Goal: Task Accomplishment & Management: Use online tool/utility

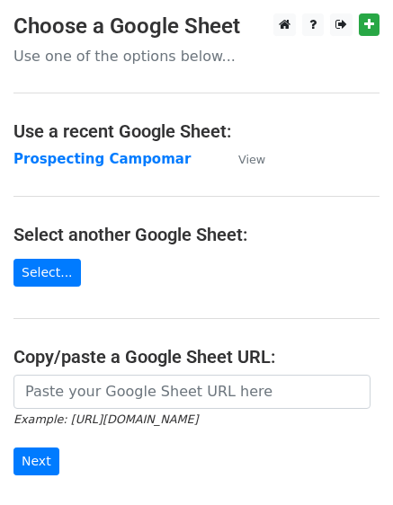
click at [115, 157] on strong "Prospecting Campomar" at bounding box center [101, 159] width 177 height 16
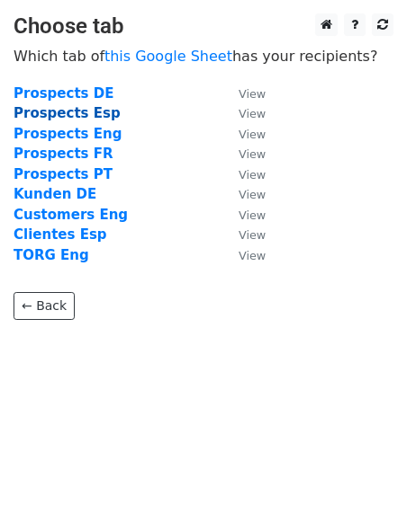
click at [94, 114] on strong "Prospects Esp" at bounding box center [66, 113] width 107 height 16
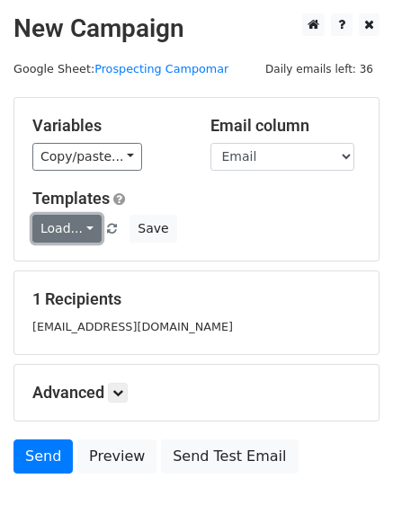
click at [88, 228] on link "Load..." at bounding box center [66, 229] width 69 height 28
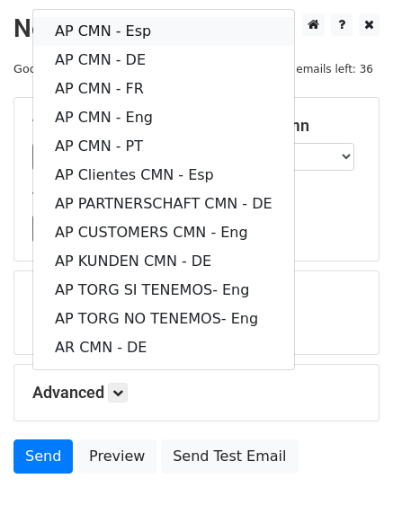
click at [126, 29] on link "AP CMN - Esp" at bounding box center [163, 31] width 261 height 29
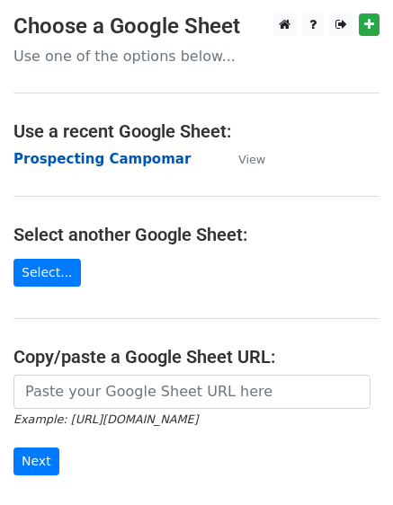
click at [74, 155] on strong "Prospecting Campomar" at bounding box center [101, 159] width 177 height 16
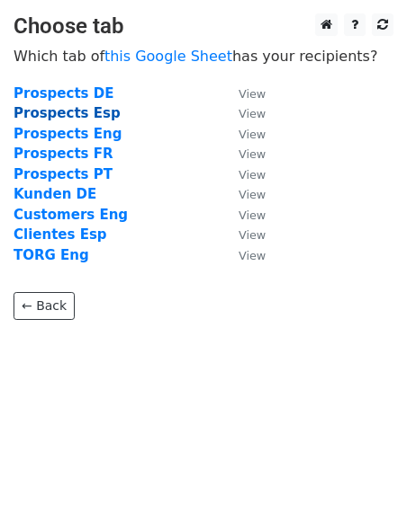
click at [84, 114] on strong "Prospects Esp" at bounding box center [66, 113] width 107 height 16
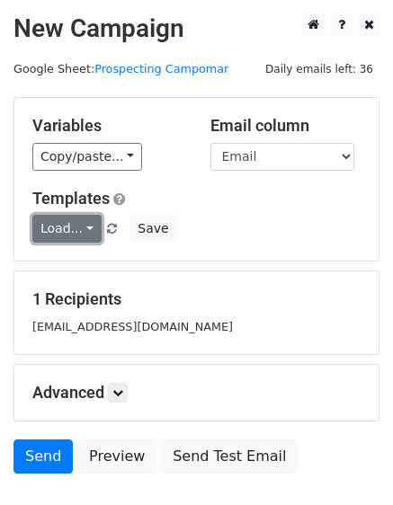
click at [85, 228] on link "Load..." at bounding box center [66, 229] width 69 height 28
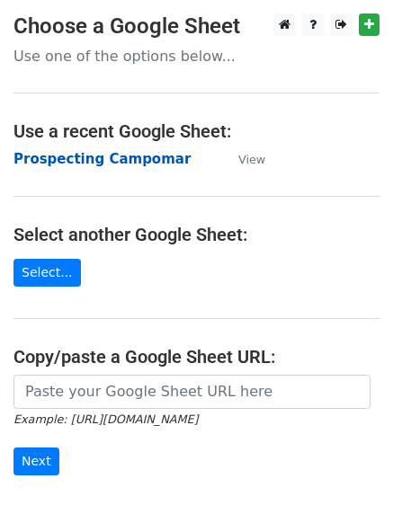
click at [97, 151] on strong "Prospecting Campomar" at bounding box center [101, 159] width 177 height 16
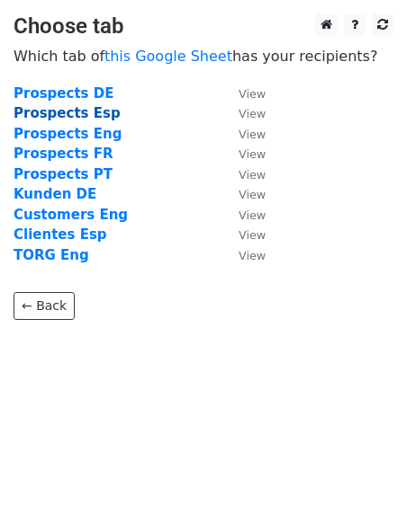
click at [83, 115] on strong "Prospects Esp" at bounding box center [66, 113] width 107 height 16
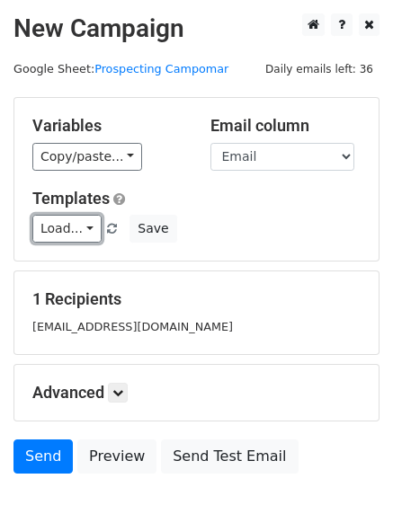
click at [85, 227] on link "Load..." at bounding box center [66, 229] width 69 height 28
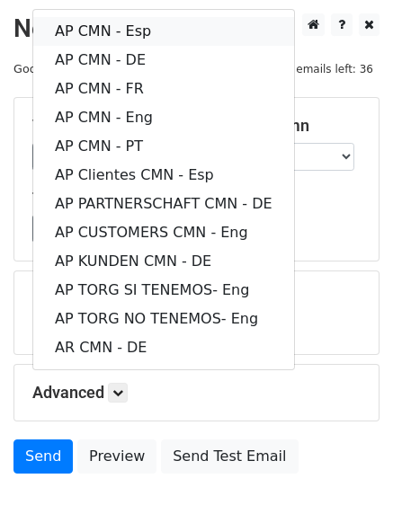
click at [135, 31] on link "AP CMN - Esp" at bounding box center [163, 31] width 261 height 29
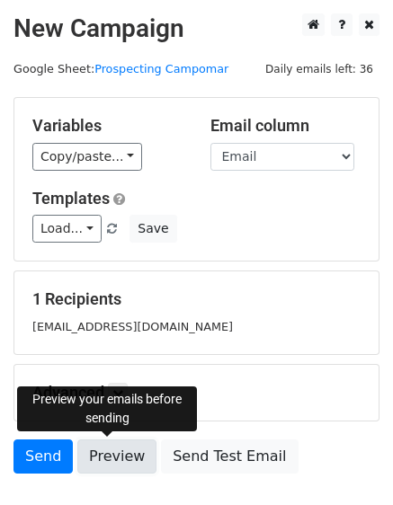
click at [117, 460] on link "Preview" at bounding box center [116, 457] width 79 height 34
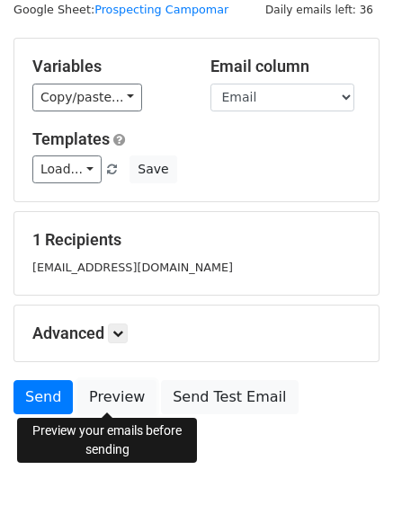
scroll to position [90, 0]
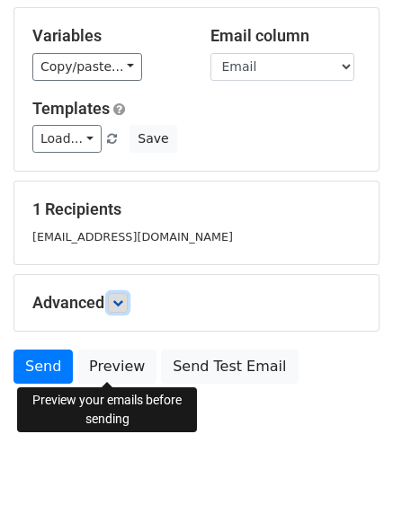
click at [122, 301] on icon at bounding box center [117, 303] width 11 height 11
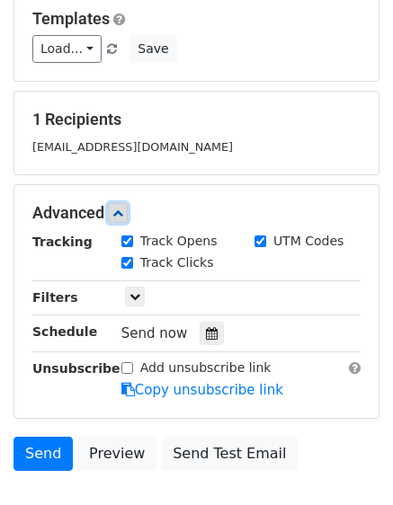
scroll to position [270, 0]
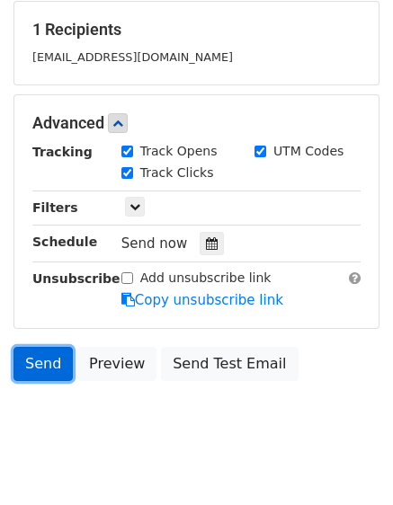
click at [35, 365] on link "Send" at bounding box center [42, 364] width 59 height 34
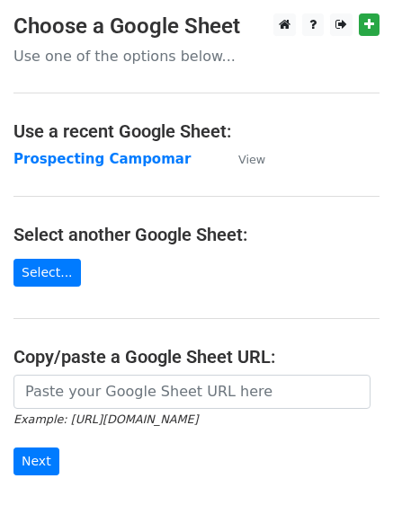
click at [133, 154] on strong "Prospecting Campomar" at bounding box center [101, 159] width 177 height 16
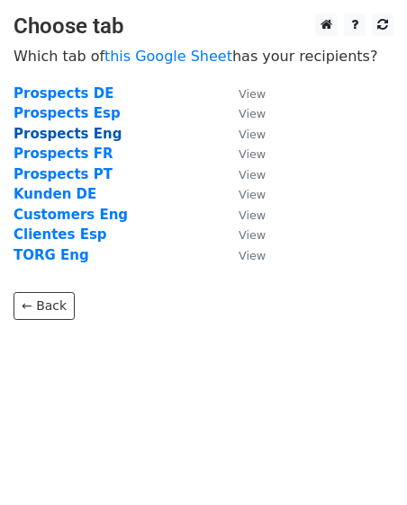
click at [87, 131] on strong "Prospects Eng" at bounding box center [67, 134] width 108 height 16
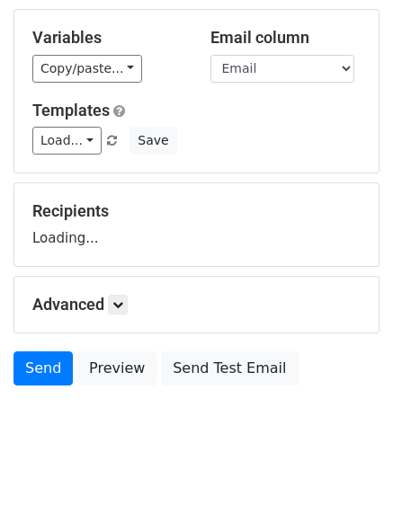
scroll to position [90, 0]
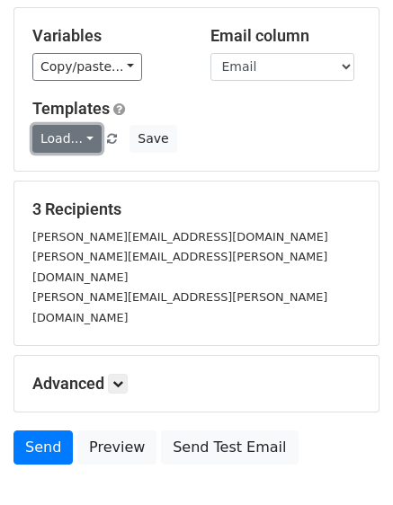
click at [79, 137] on link "Load..." at bounding box center [66, 139] width 69 height 28
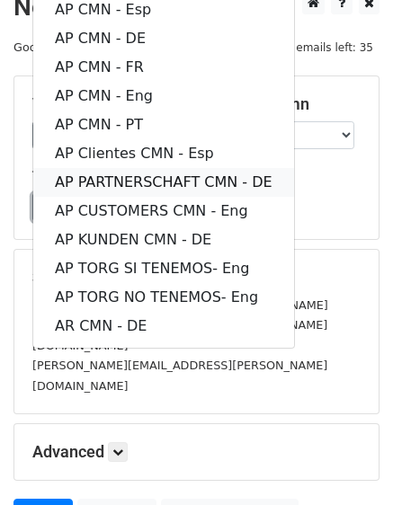
scroll to position [0, 0]
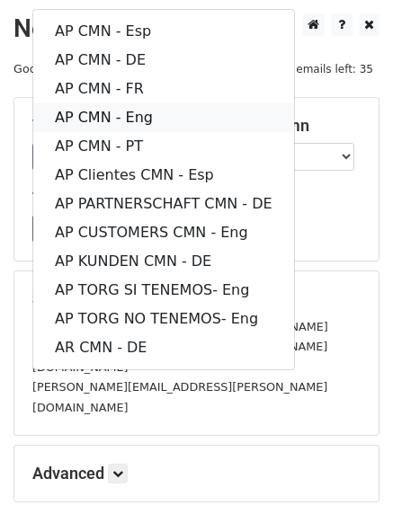
click at [144, 121] on link "AP CMN - Eng" at bounding box center [163, 117] width 261 height 29
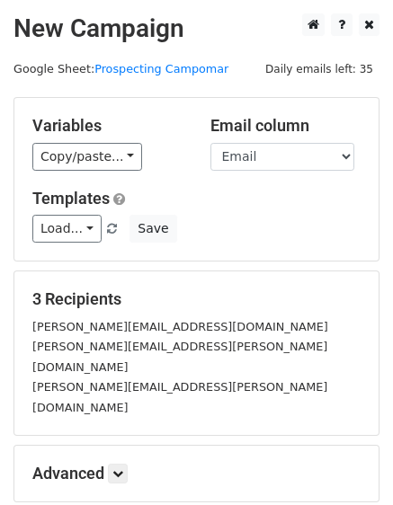
scroll to position [90, 0]
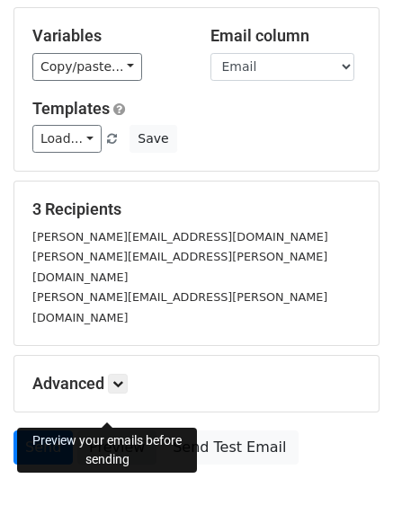
click at [112, 431] on link "Preview" at bounding box center [116, 448] width 79 height 34
click at [115, 431] on link "Preview" at bounding box center [116, 448] width 79 height 34
